Goal: Navigation & Orientation: Find specific page/section

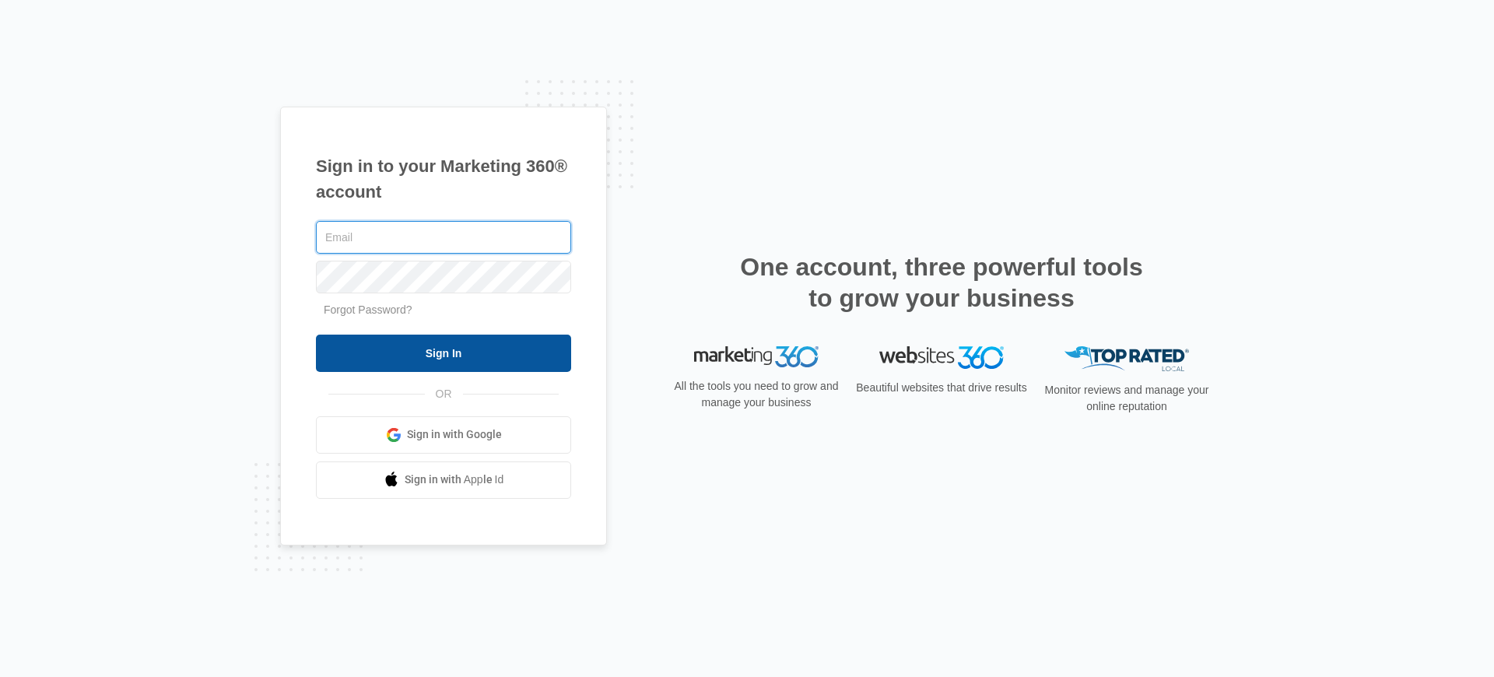
type input "[PERSON_NAME][EMAIL_ADDRESS][PERSON_NAME][DOMAIN_NAME]"
click at [419, 361] on input "Sign In" at bounding box center [443, 353] width 255 height 37
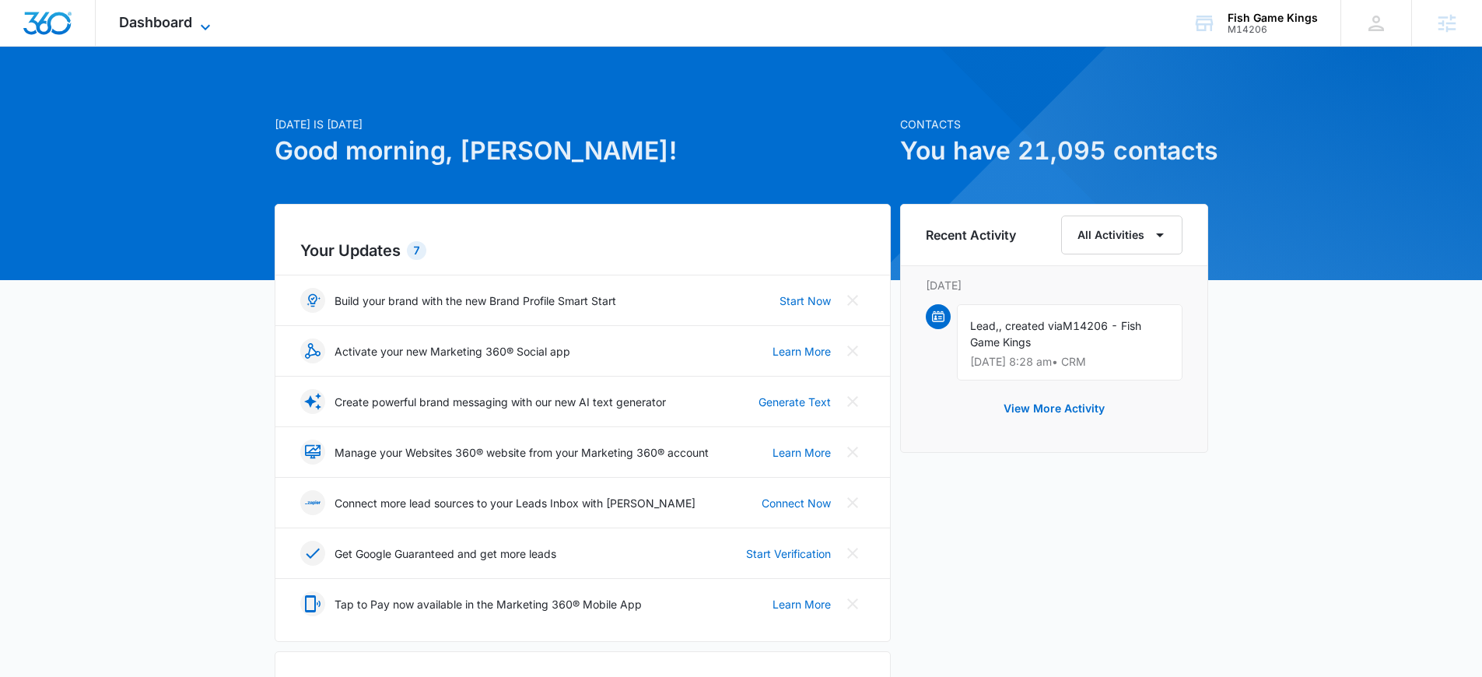
click at [197, 14] on div "Dashboard Apps Reputation Websites Forms CRM Email Social Content Ads Intellige…" at bounding box center [167, 23] width 142 height 46
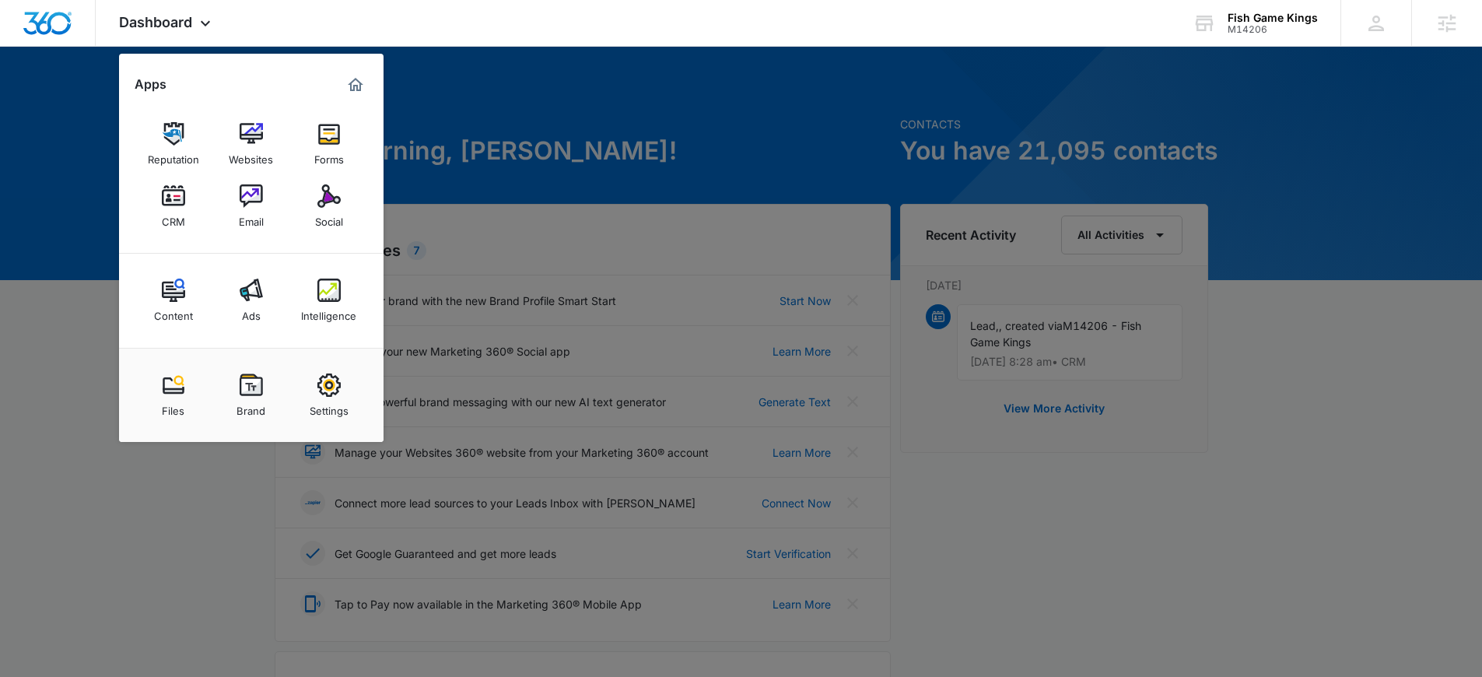
click at [1305, 111] on div at bounding box center [741, 338] width 1482 height 677
